Goal: Find specific page/section: Find specific page/section

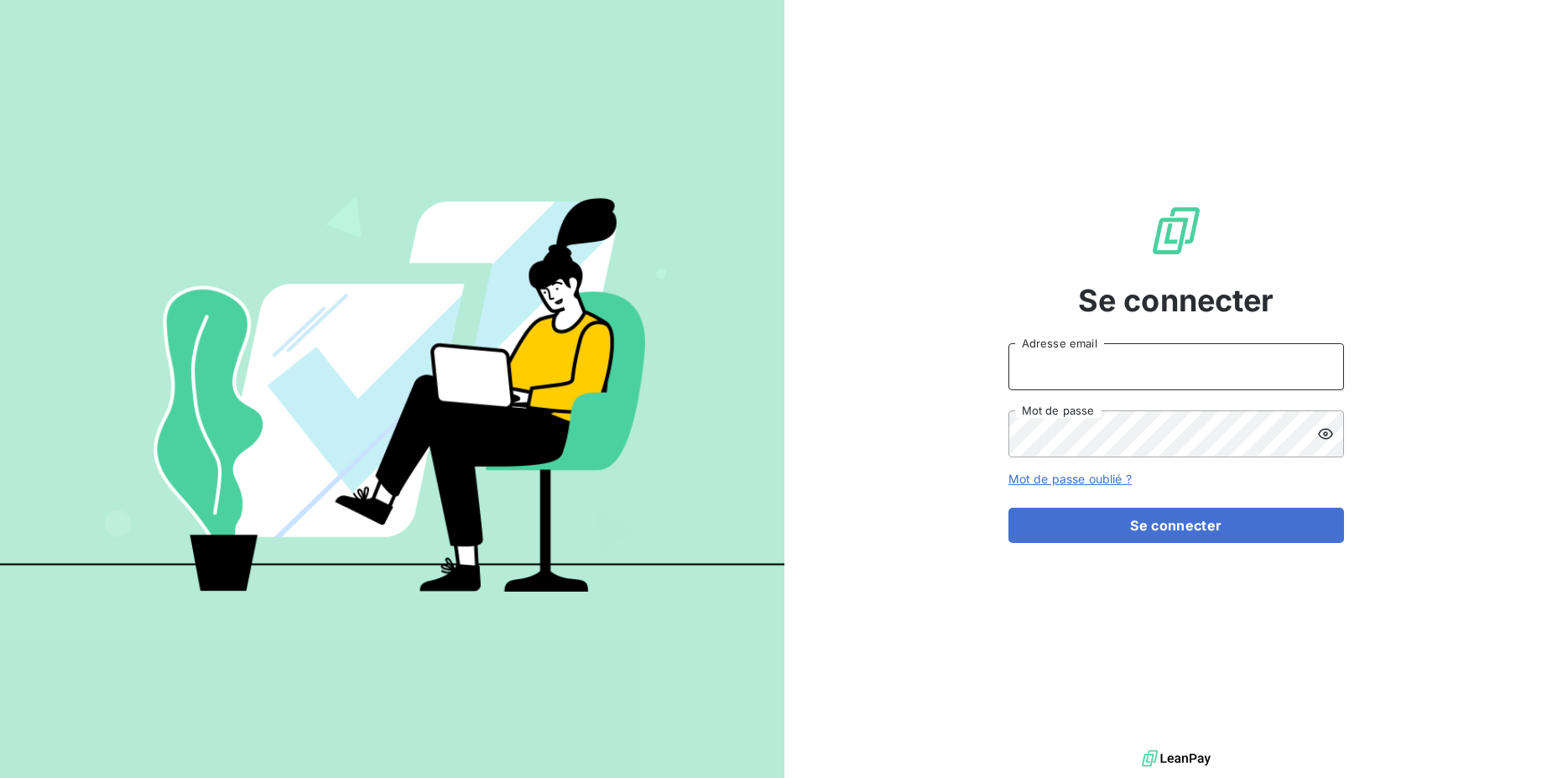
click at [1130, 365] on input "Adresse email" at bounding box center [1176, 366] width 335 height 47
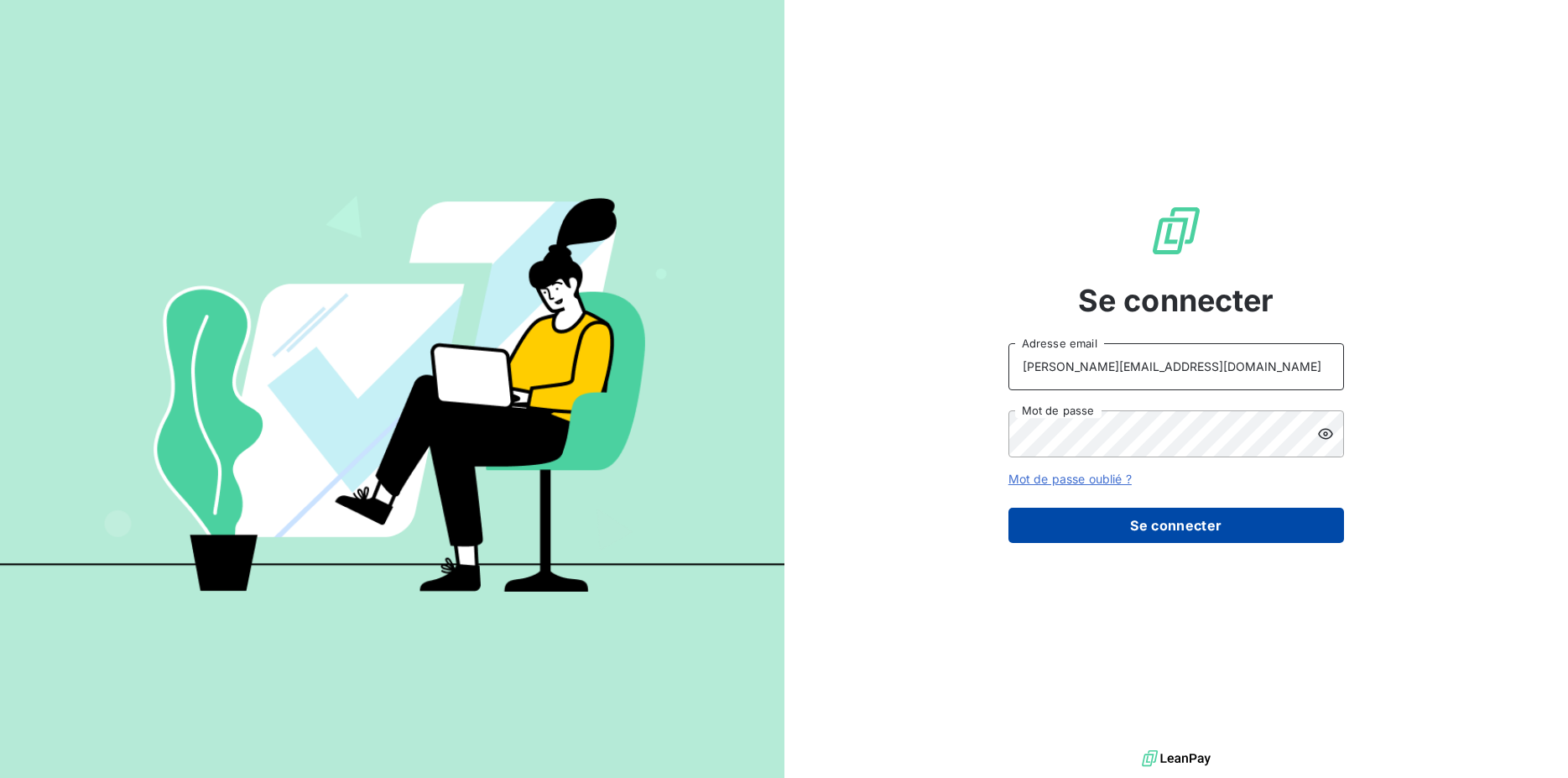
type input "[PERSON_NAME][EMAIL_ADDRESS][DOMAIN_NAME]"
click at [1137, 524] on button "Se connecter" at bounding box center [1176, 524] width 335 height 35
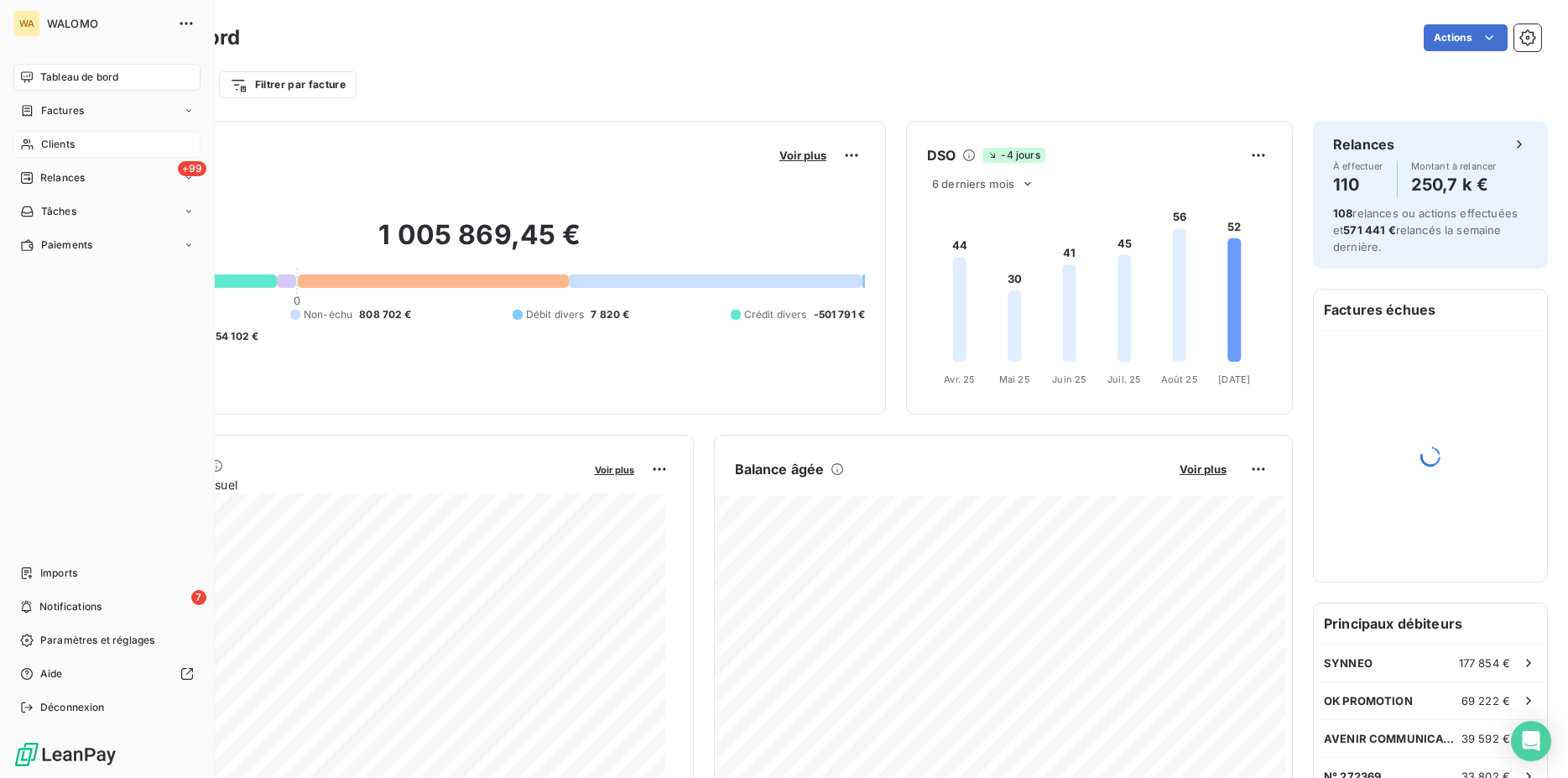
click at [66, 143] on span "Clients" at bounding box center [57, 145] width 34 height 16
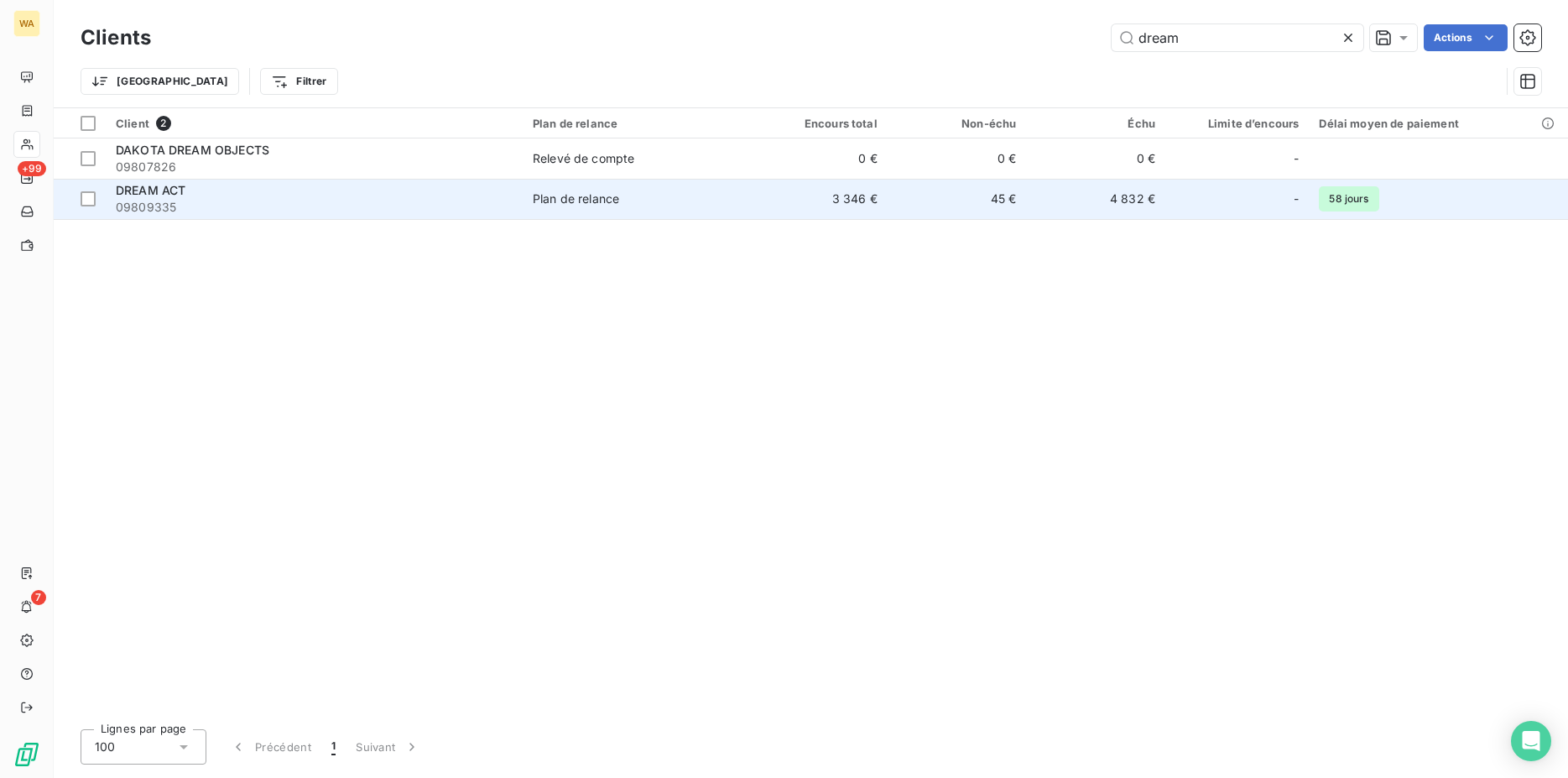
type input "dream"
click at [266, 205] on span "09809335" at bounding box center [314, 207] width 396 height 17
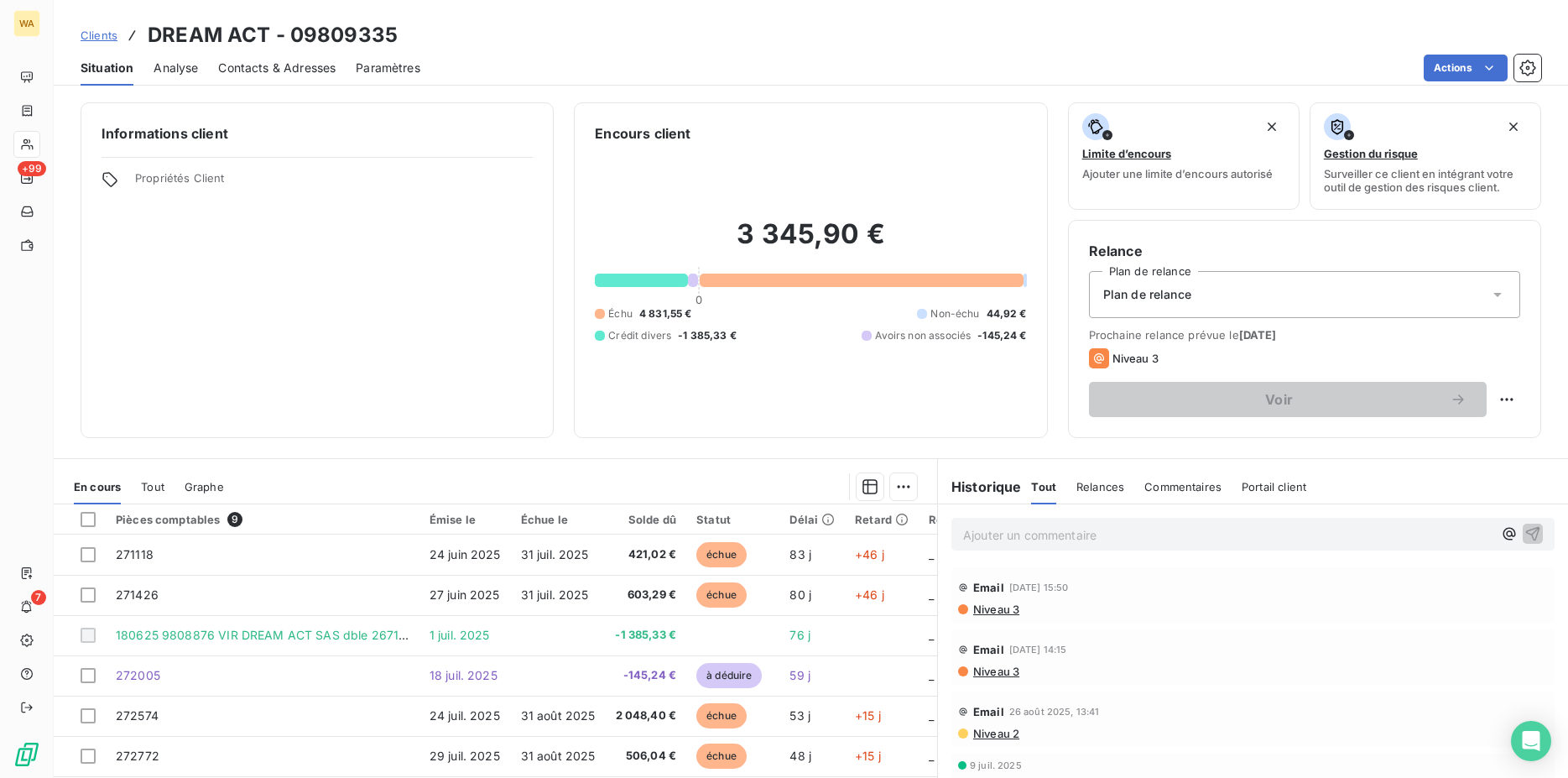
click at [309, 65] on span "Contacts & Adresses" at bounding box center [277, 67] width 118 height 17
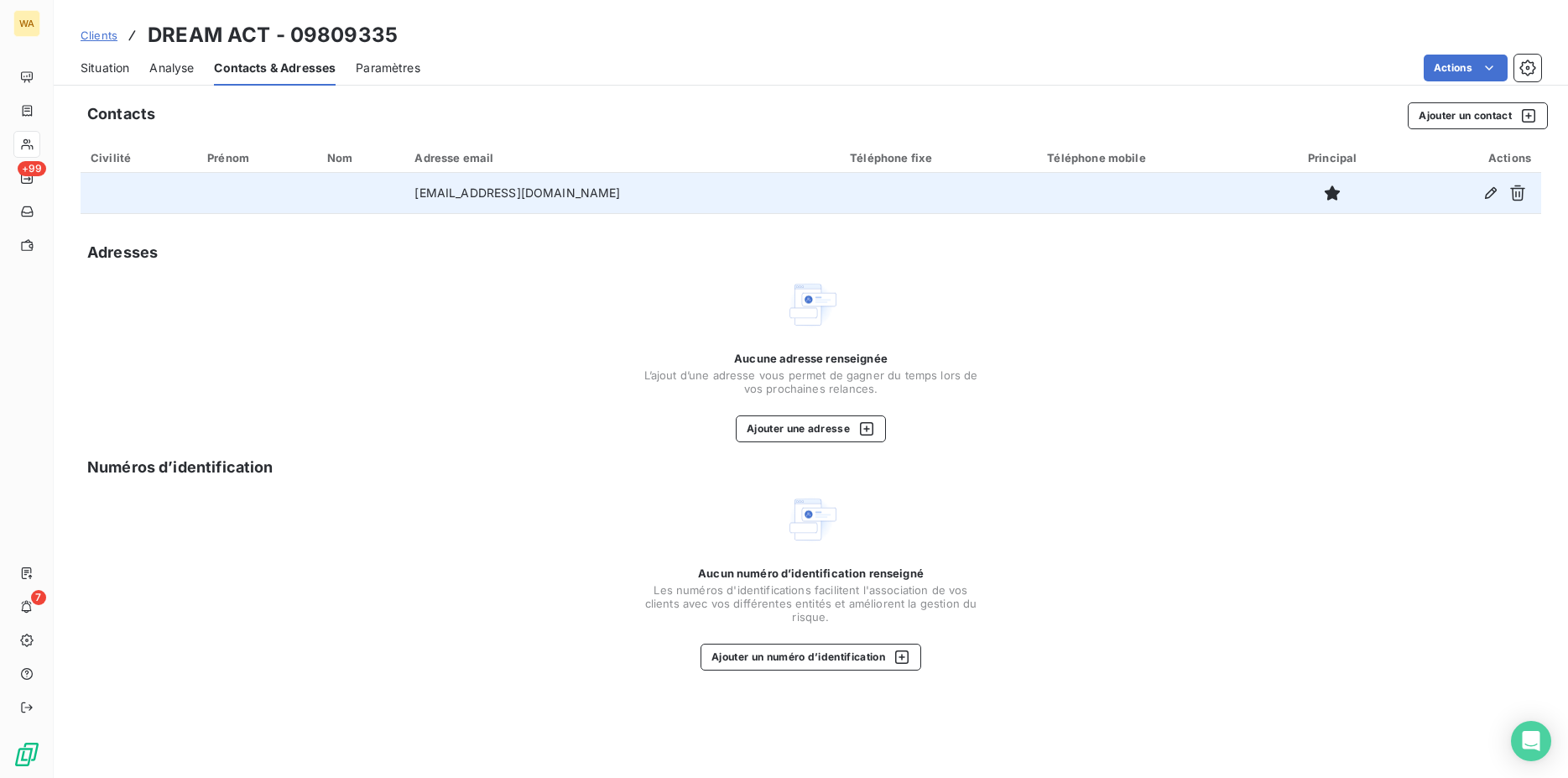
click at [754, 193] on td "[EMAIL_ADDRESS][DOMAIN_NAME]" at bounding box center [622, 192] width 435 height 40
click at [513, 195] on td "[EMAIL_ADDRESS][DOMAIN_NAME]" at bounding box center [622, 192] width 435 height 40
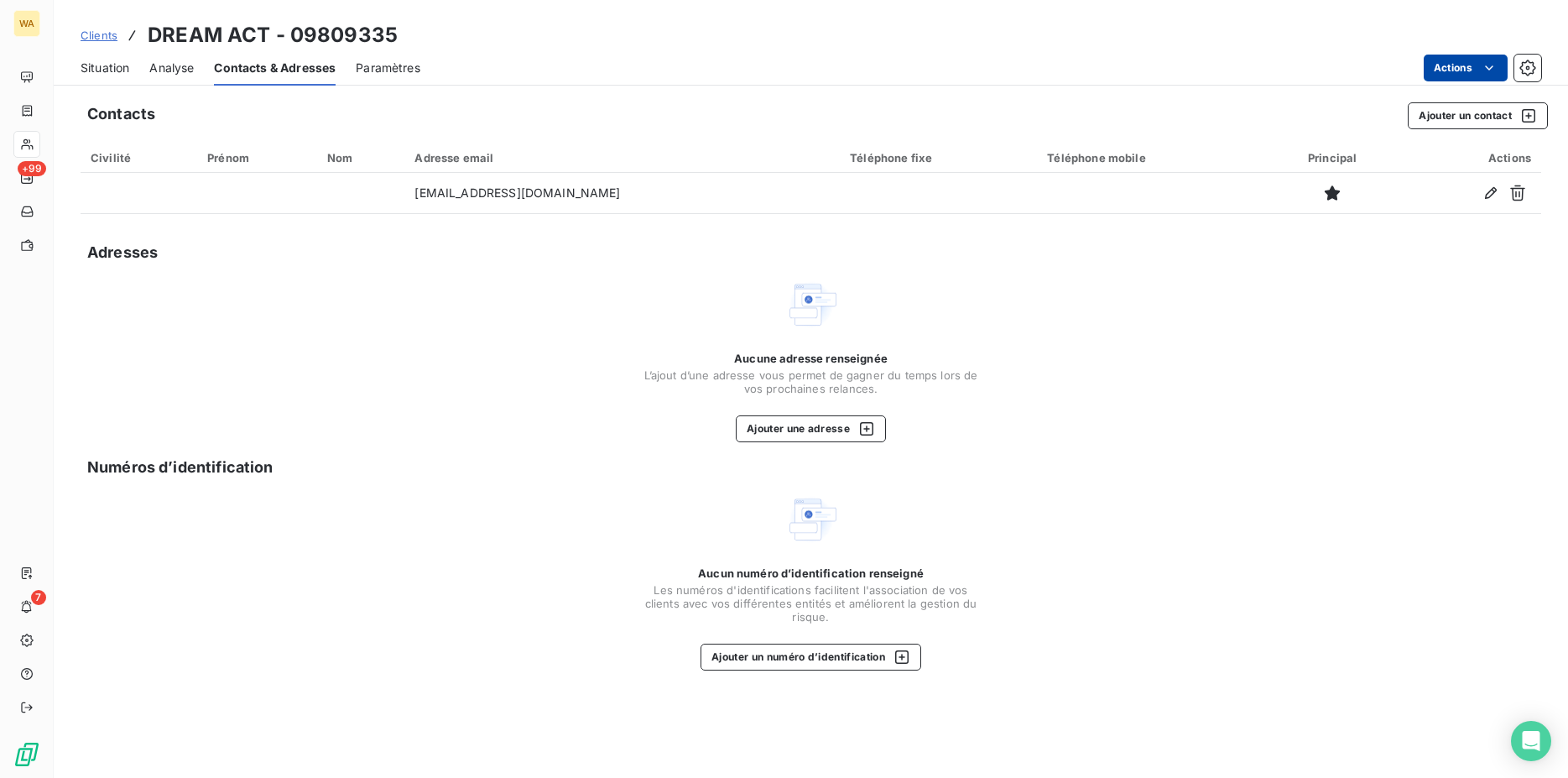
click at [1463, 65] on html "WA +99 7 Clients DREAM ACT - 09809335 Situation Analyse Contacts & Adresses Par…" at bounding box center [784, 389] width 1568 height 778
drag, startPoint x: 94, startPoint y: 61, endPoint x: 97, endPoint y: 73, distance: 12.4
click at [97, 73] on html "WA +99 7 Clients DREAM ACT - 09809335 Situation Analyse Contacts & Adresses Par…" at bounding box center [784, 389] width 1568 height 778
click at [97, 73] on span "Situation" at bounding box center [105, 67] width 49 height 17
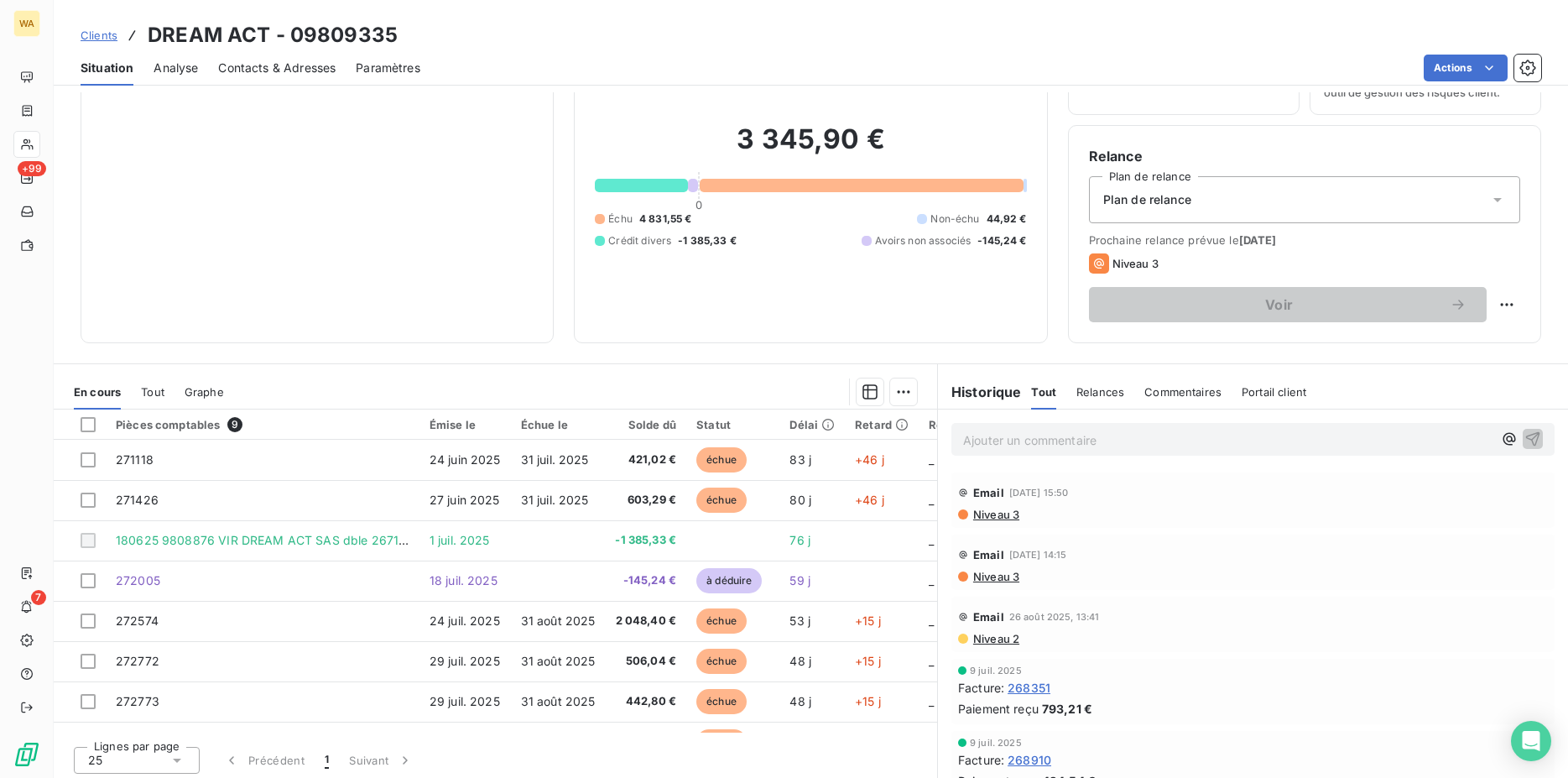
scroll to position [100, 0]
